Goal: Task Accomplishment & Management: Use online tool/utility

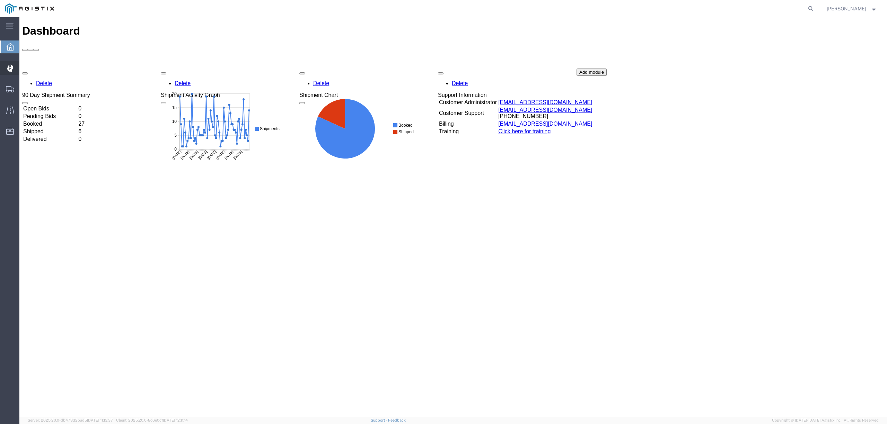
click at [24, 68] on span "Dispatch Manager" at bounding box center [21, 68] width 5 height 14
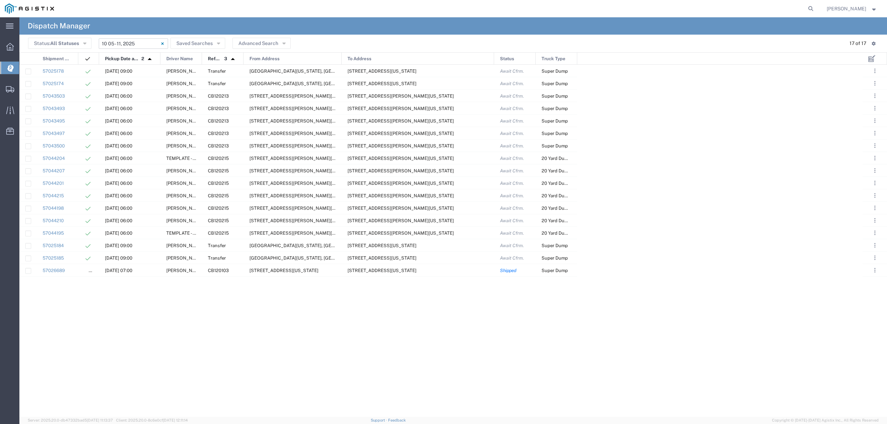
click at [119, 44] on input "10/05/2025 - 10/11/2025" at bounding box center [133, 43] width 69 height 10
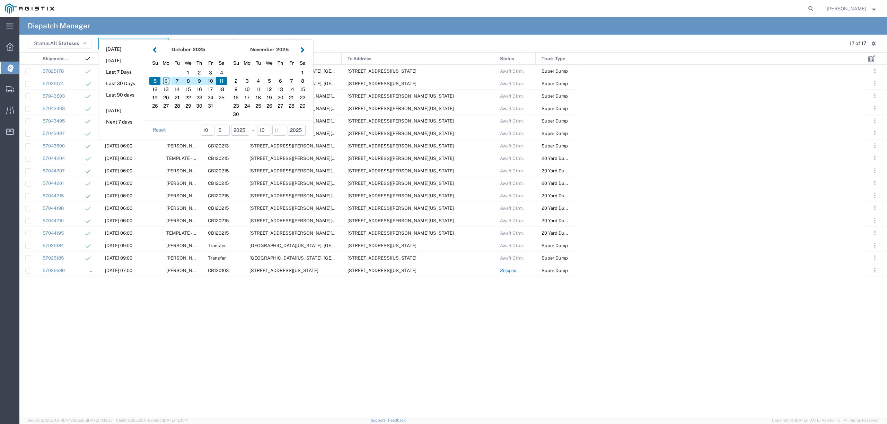
click at [169, 81] on div "6" at bounding box center [165, 81] width 11 height 8
type input "10/06/2025"
type input "10/06/2025 - 10/06/2025"
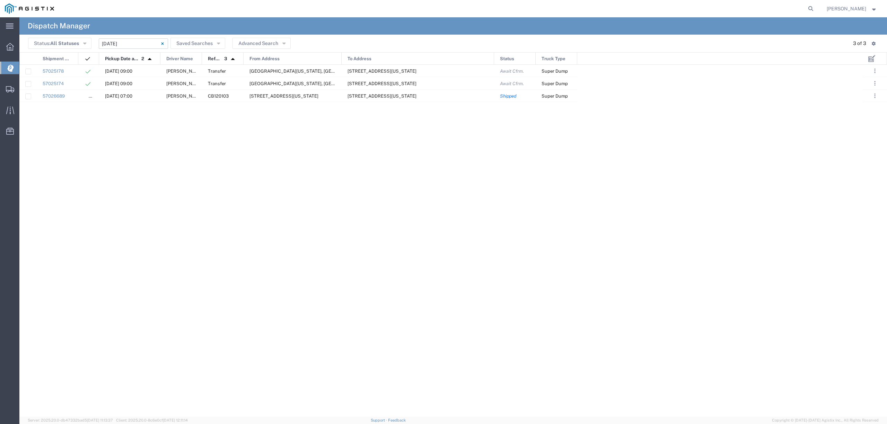
click at [113, 38] on input "10/06/2025 - 10/06/2025" at bounding box center [133, 43] width 69 height 10
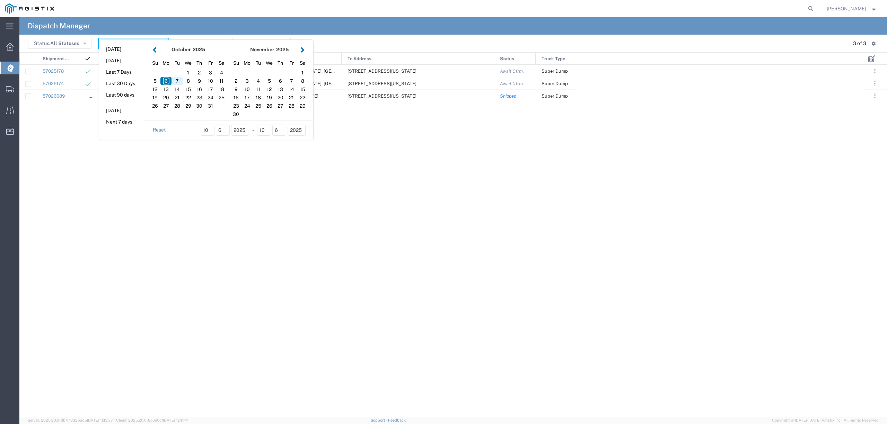
click at [178, 78] on div "7" at bounding box center [177, 81] width 11 height 8
type input "[DATE]"
type input "[DATE] - [DATE]"
